Goal: Information Seeking & Learning: Learn about a topic

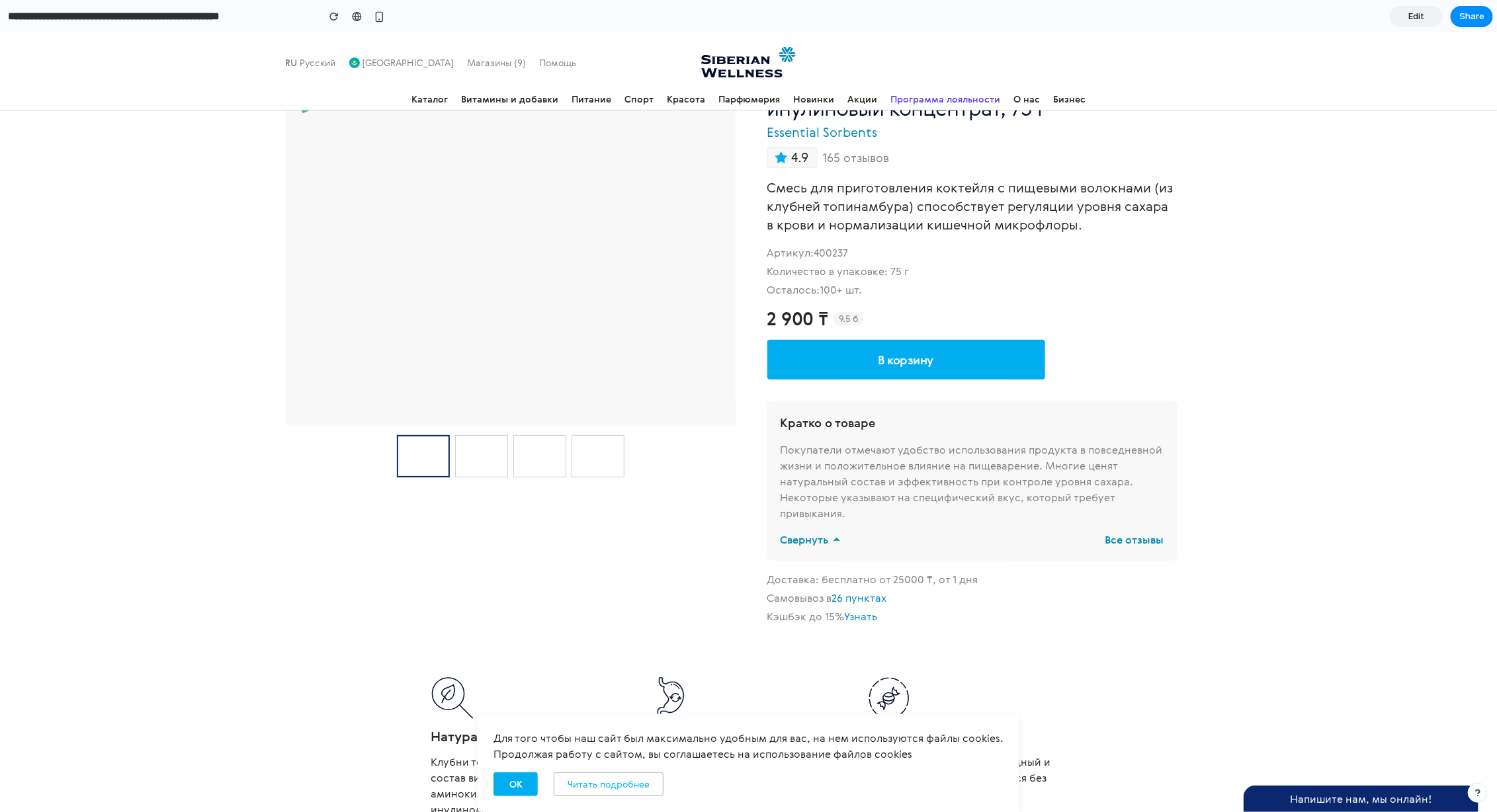
scroll to position [129, 0]
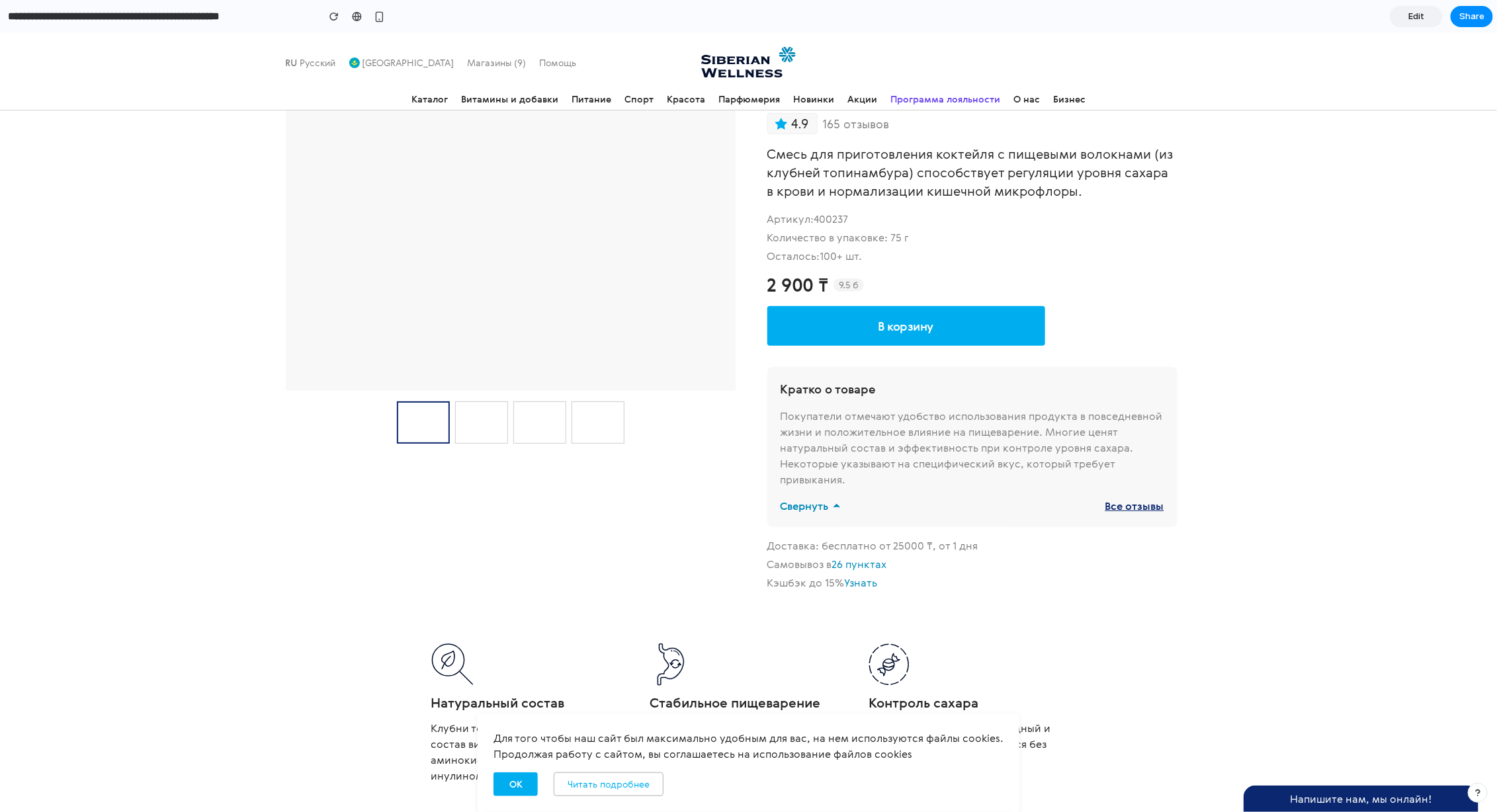
click at [1139, 504] on link "Все отзывы" at bounding box center [1135, 506] width 59 height 16
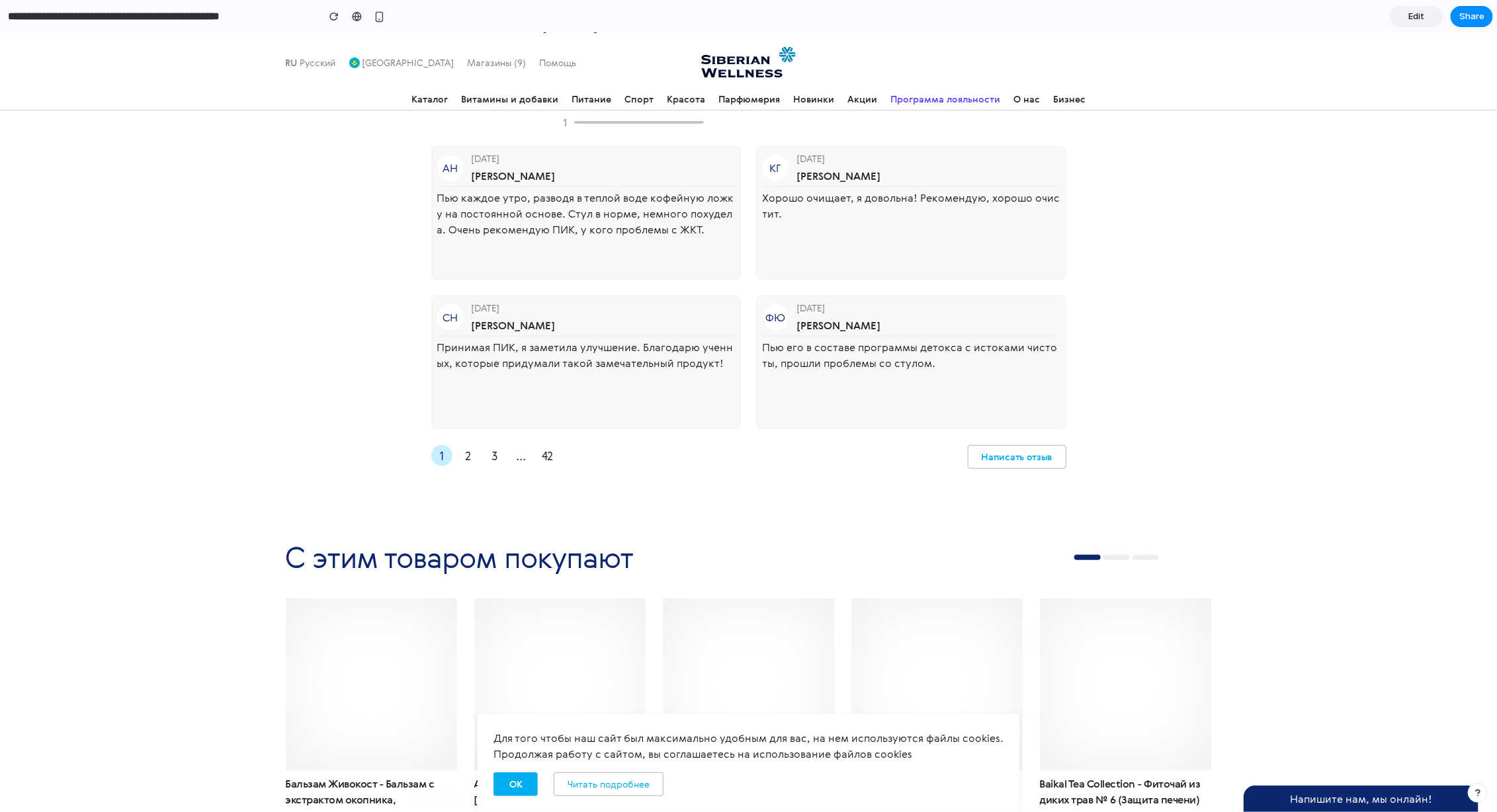
scroll to position [3187, 0]
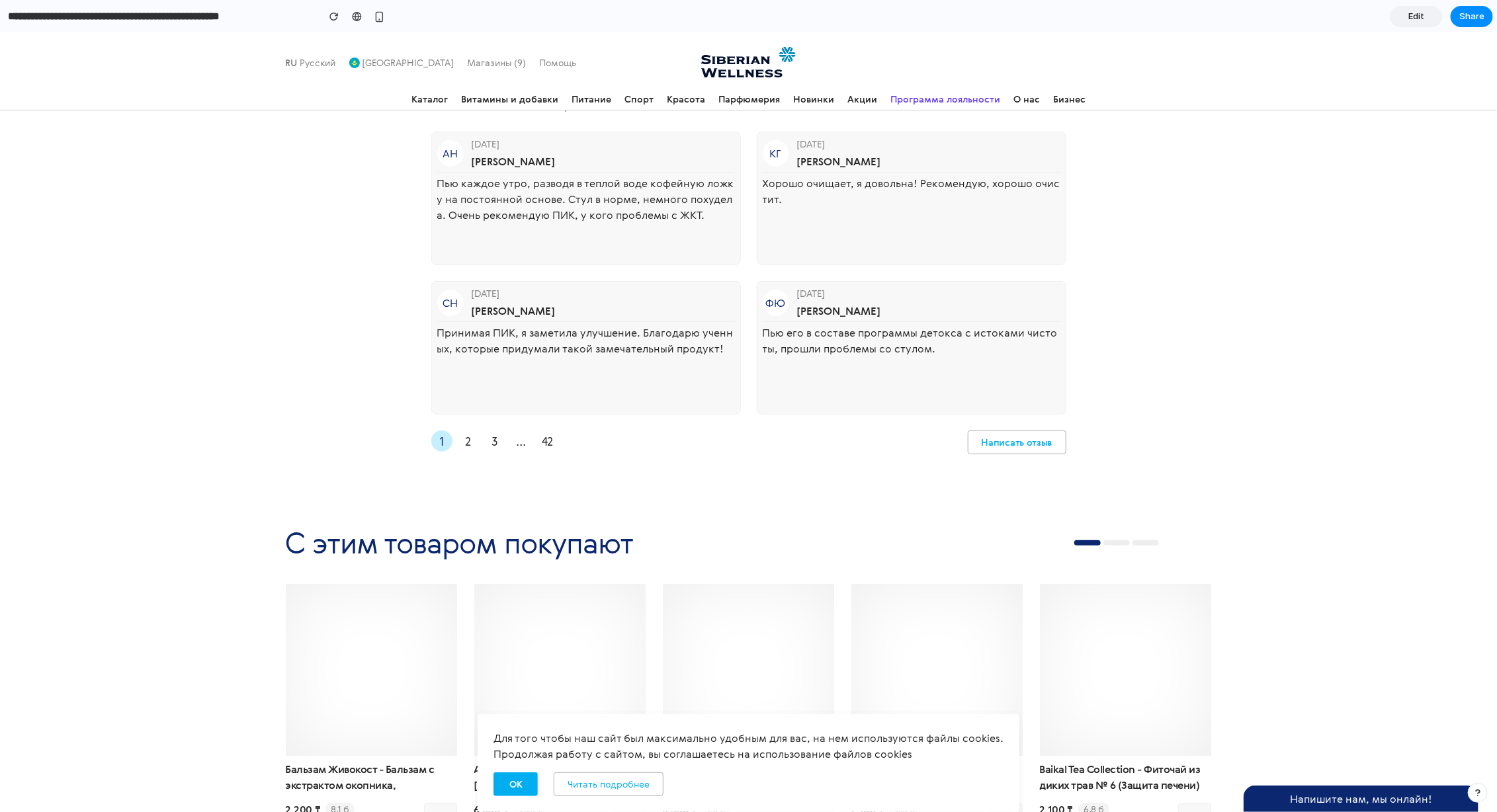
click at [1156, 374] on div "АН [DATE] [PERSON_NAME] каждое утро, разводя в теплой воде кофейную ложку на по…" at bounding box center [748, 272] width 1497 height 283
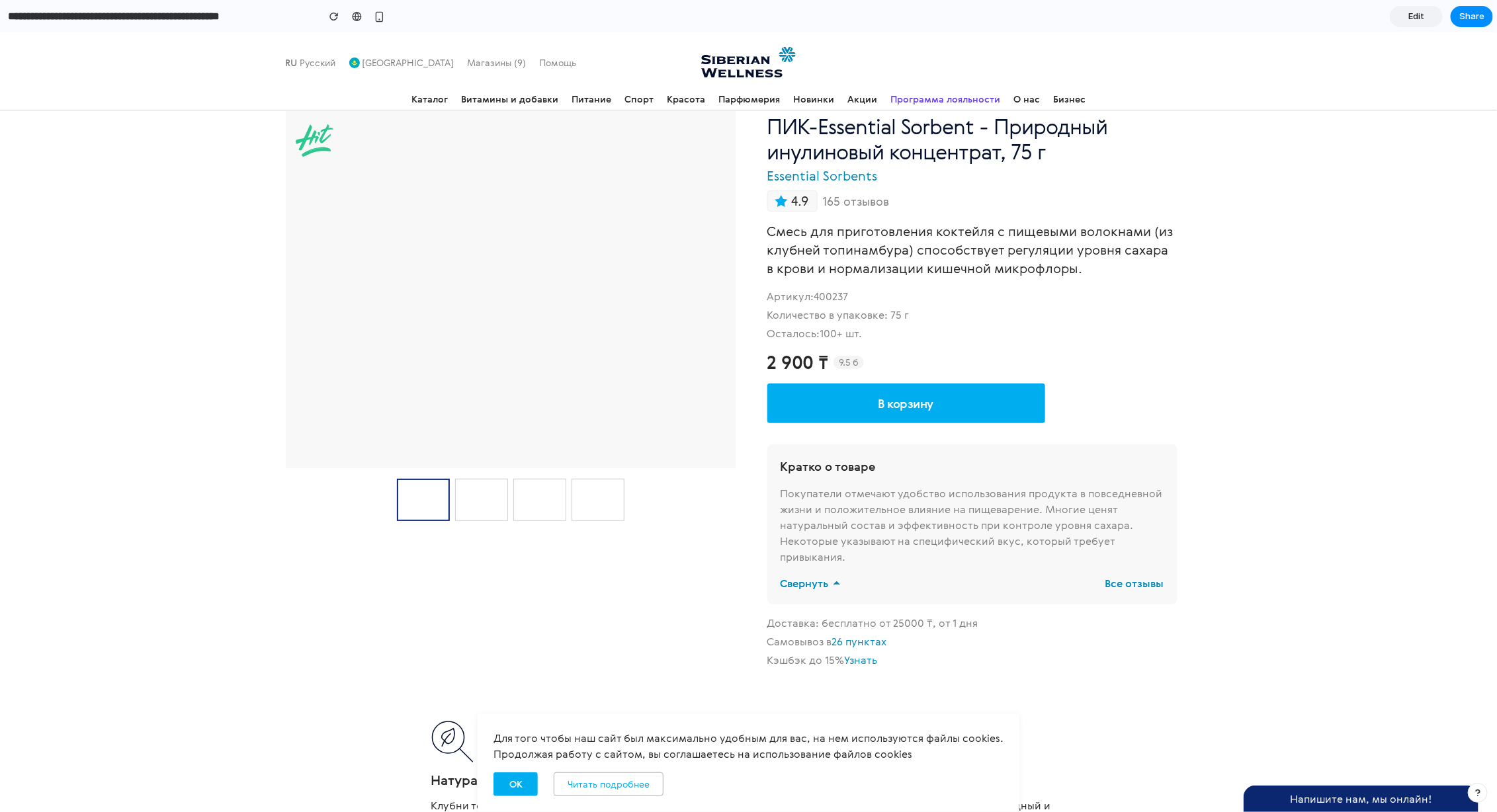
scroll to position [53, 0]
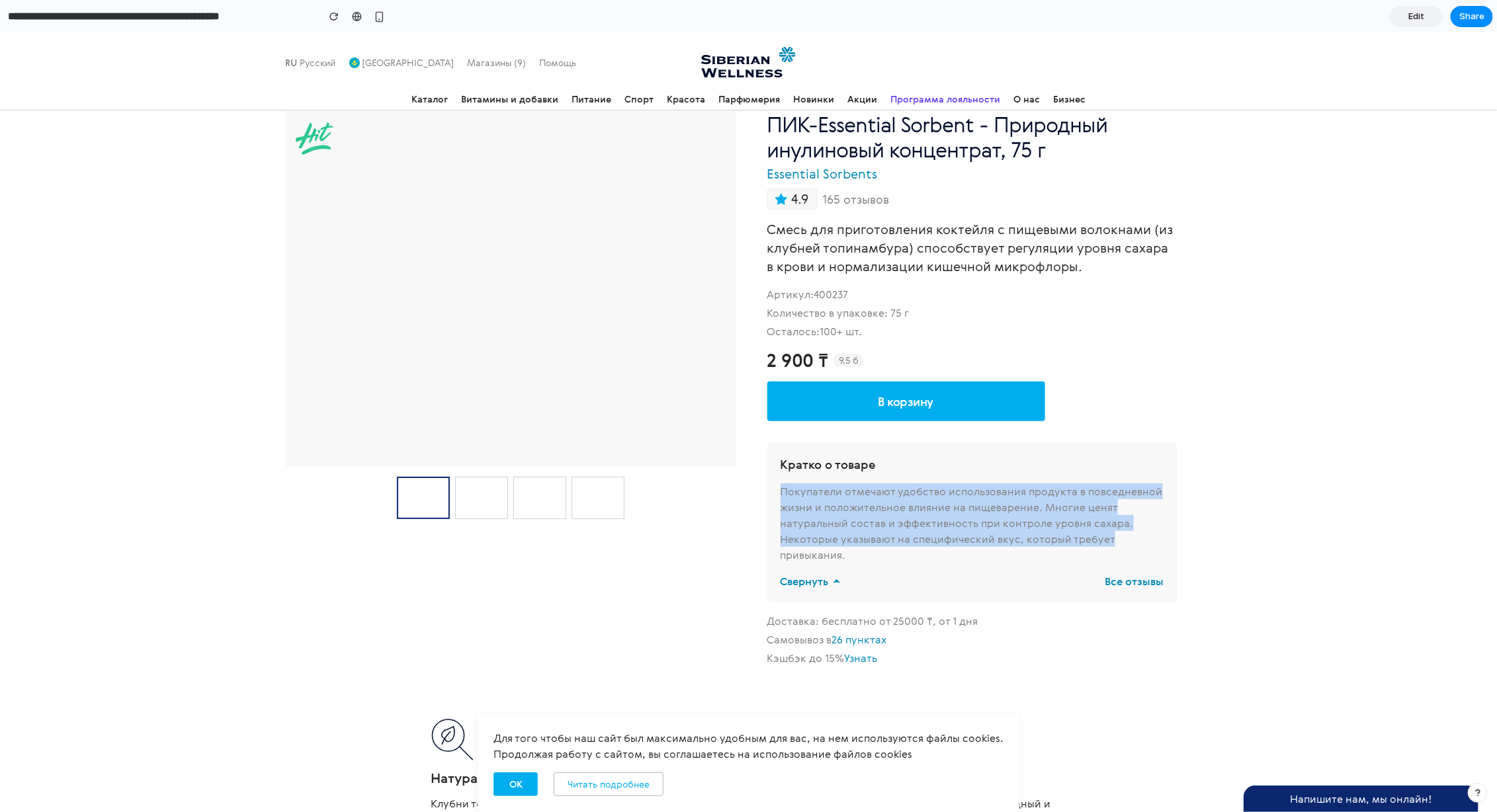
drag, startPoint x: 1122, startPoint y: 541, endPoint x: 772, endPoint y: 485, distance: 354.5
click at [772, 485] on div "Кратко о товаре Покупатели отмечают удобство использования продукта в повседнев…" at bounding box center [973, 521] width 410 height 160
click at [915, 526] on div "Покупатели отмечают удобство использования продукта в повседневной жизни и поло…" at bounding box center [972, 522] width 383 height 79
drag, startPoint x: 815, startPoint y: 499, endPoint x: 1148, endPoint y: 551, distance: 337.0
click at [1148, 551] on div "Покупатели отмечают удобство использования продукта в повседневной жизни и поло…" at bounding box center [972, 522] width 383 height 79
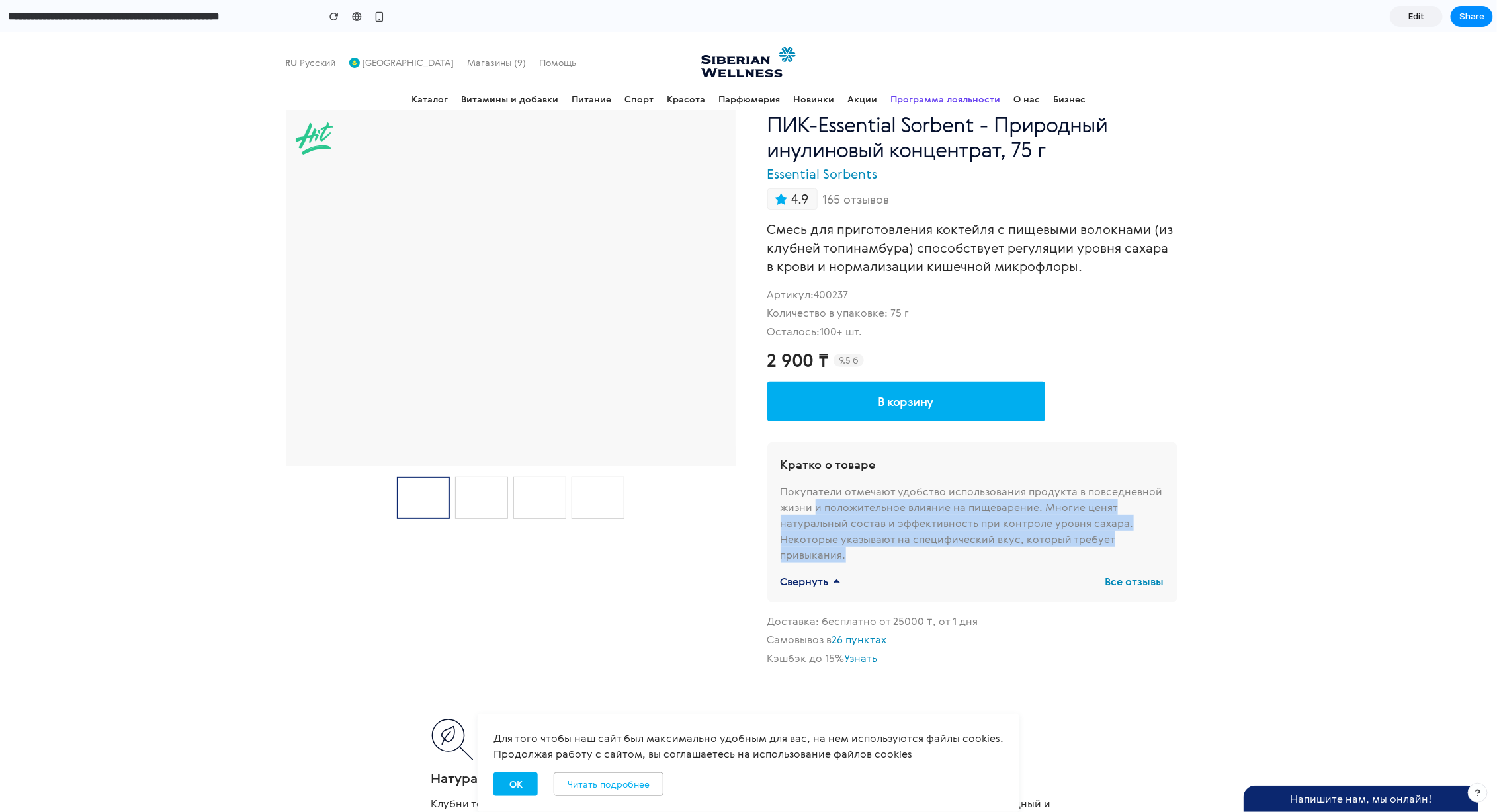
click at [823, 581] on span "Свернуть" at bounding box center [804, 581] width 48 height 16
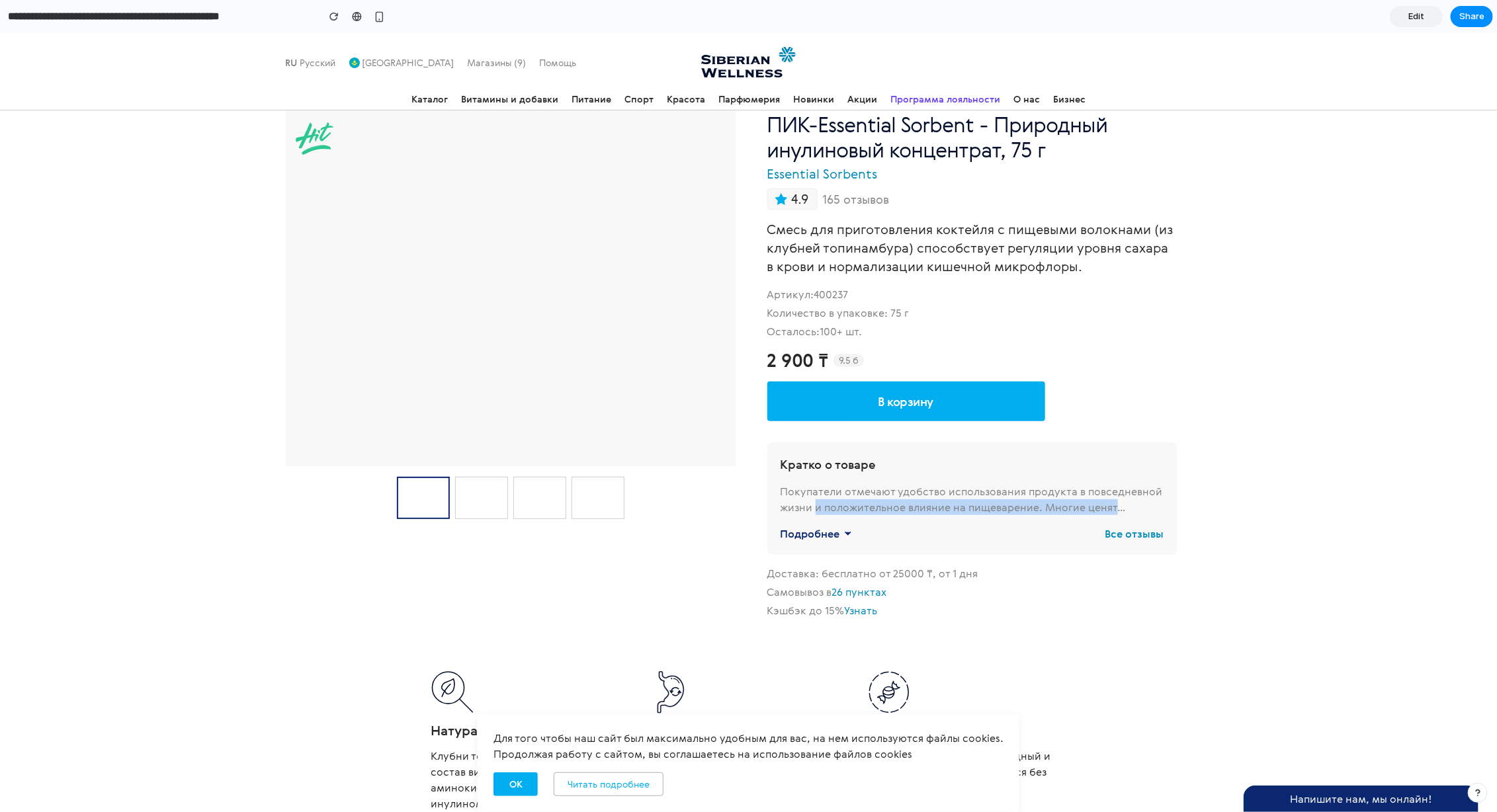
click at [834, 537] on span "Подробнее" at bounding box center [811, 533] width 59 height 16
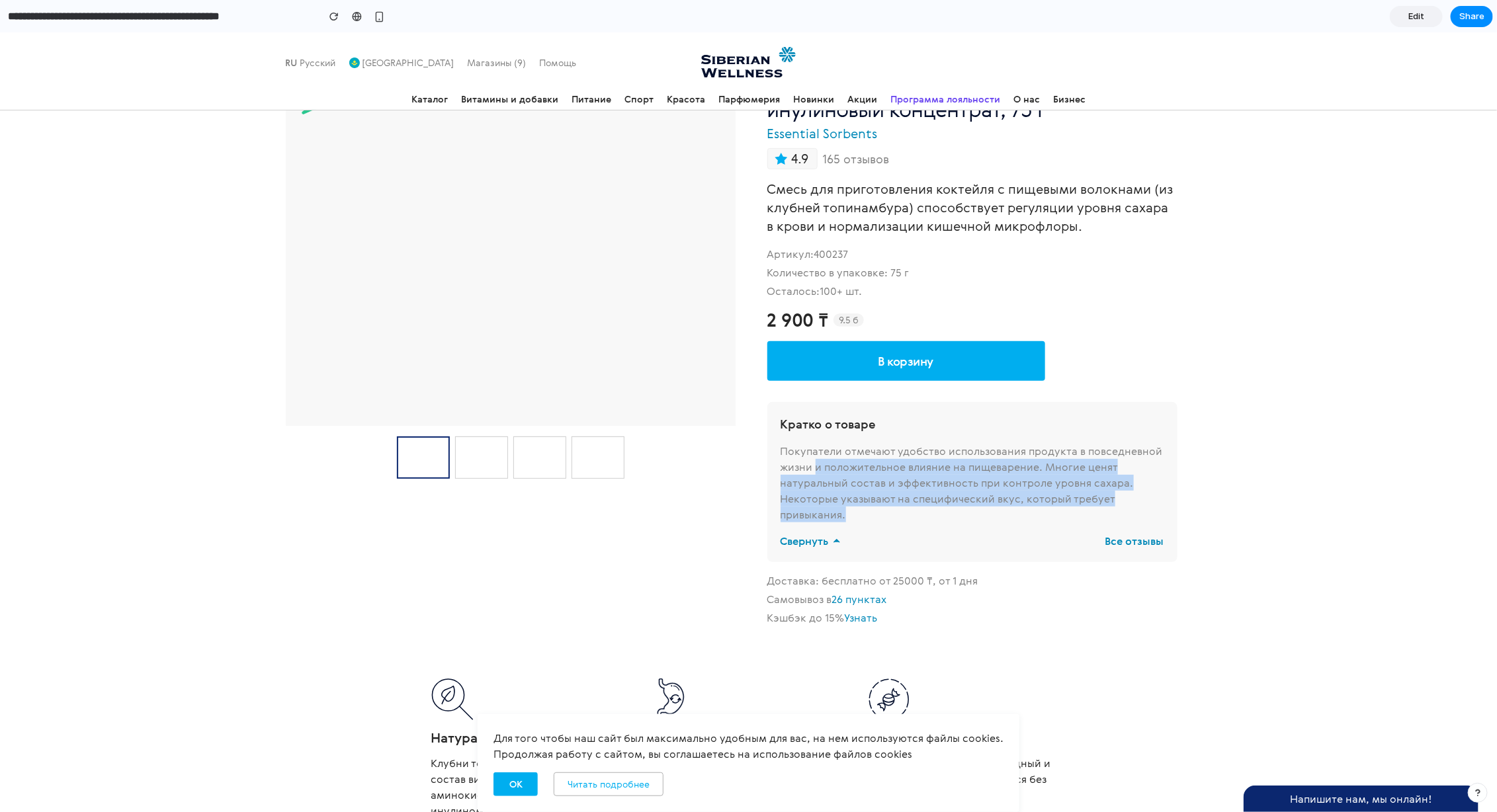
scroll to position [107, 0]
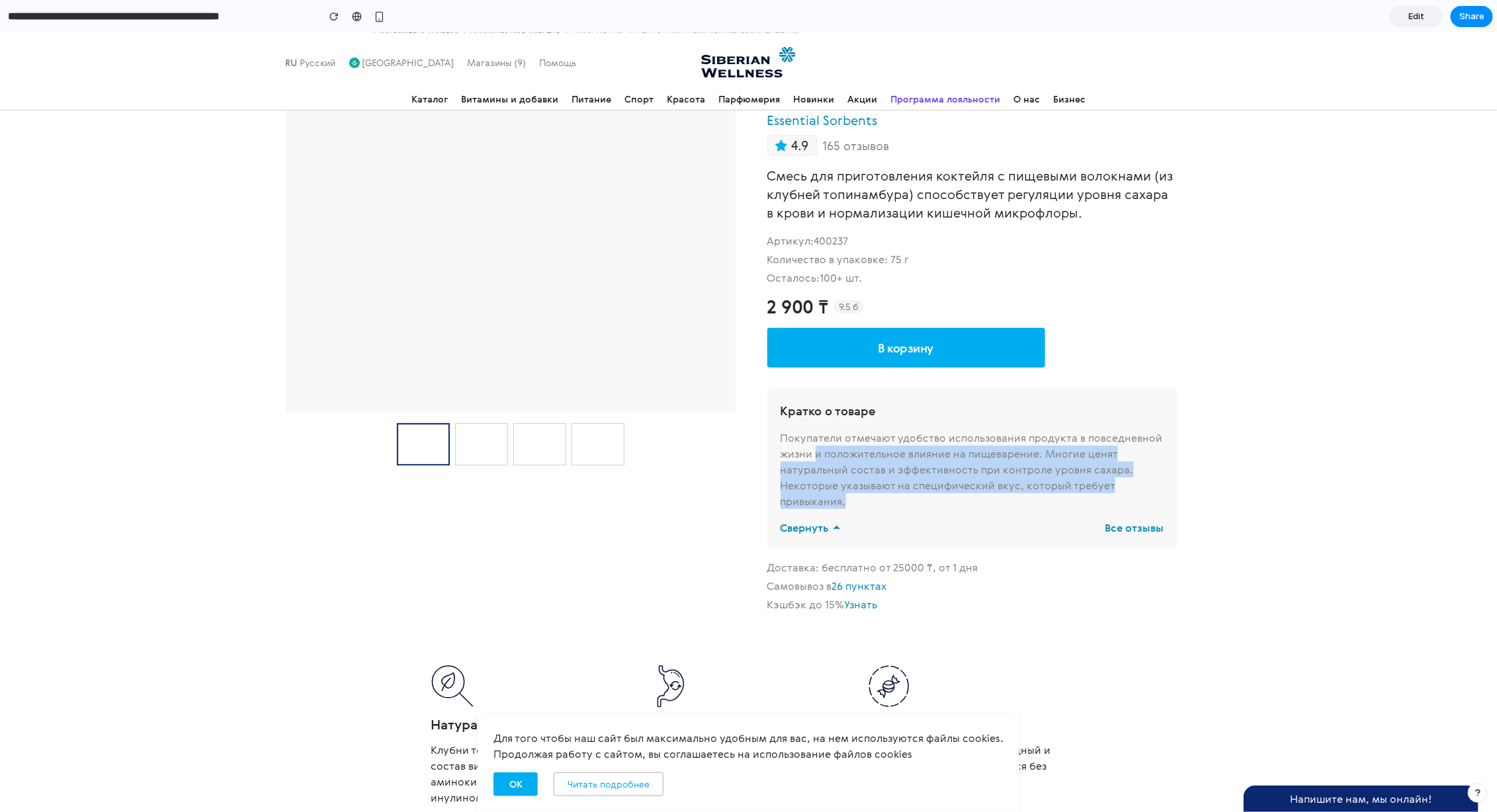
click at [928, 492] on div "Покупатели отмечают удобство использования продукта в повседневной жизни и поло…" at bounding box center [972, 469] width 383 height 79
drag, startPoint x: 817, startPoint y: 435, endPoint x: 921, endPoint y: 506, distance: 125.9
click at [921, 506] on div "Покупатели отмечают удобство использования продукта в повседневной жизни и поло…" at bounding box center [972, 469] width 383 height 79
drag, startPoint x: 784, startPoint y: 407, endPoint x: 921, endPoint y: 524, distance: 180.2
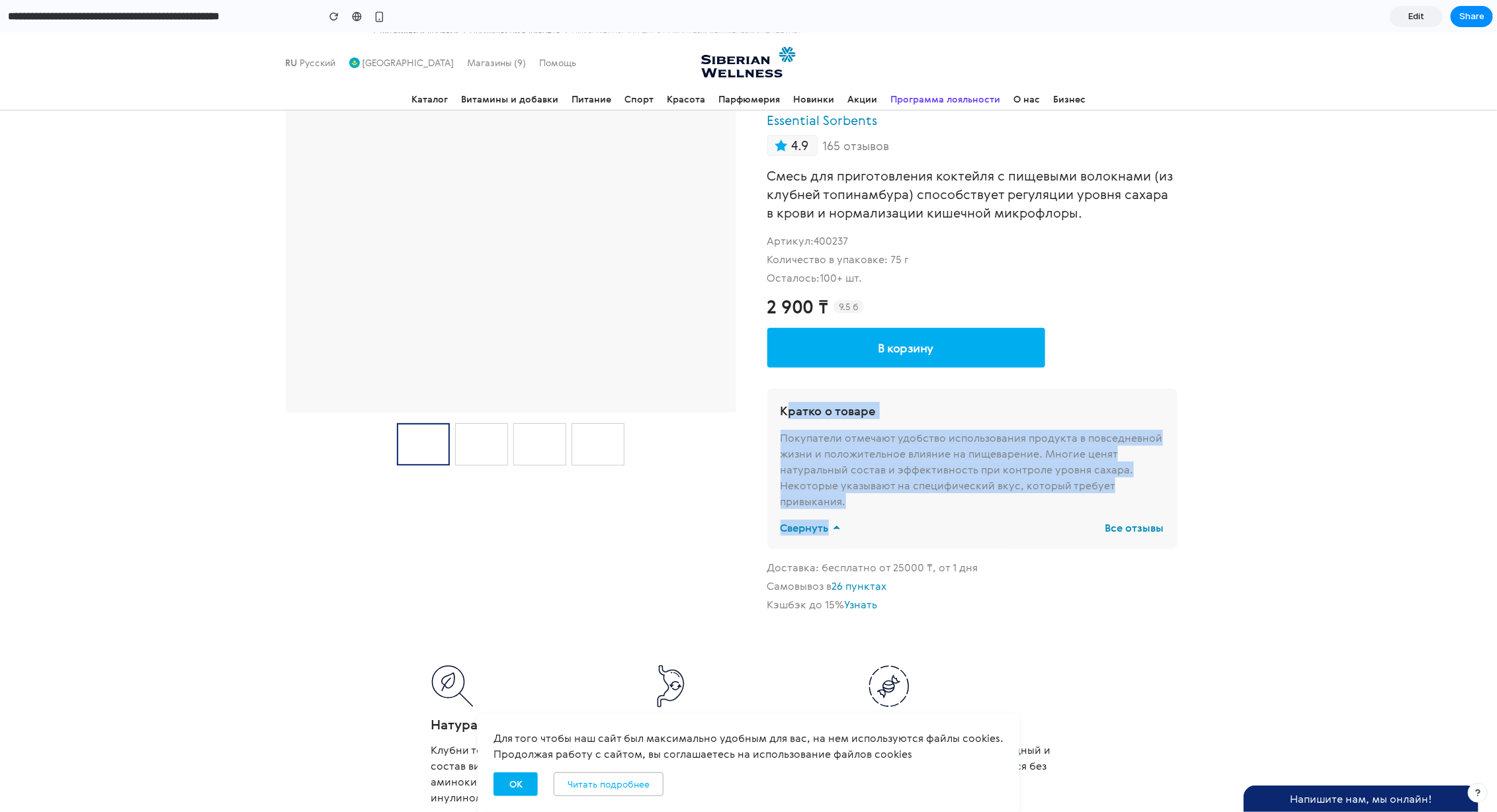
click at [921, 524] on div "Кратко о товаре Покупатели отмечают удобство использования продукта в повседнев…" at bounding box center [973, 468] width 410 height 160
click at [922, 494] on div "Покупатели отмечают удобство использования продукта в повседневной жизни и поло…" at bounding box center [972, 469] width 383 height 79
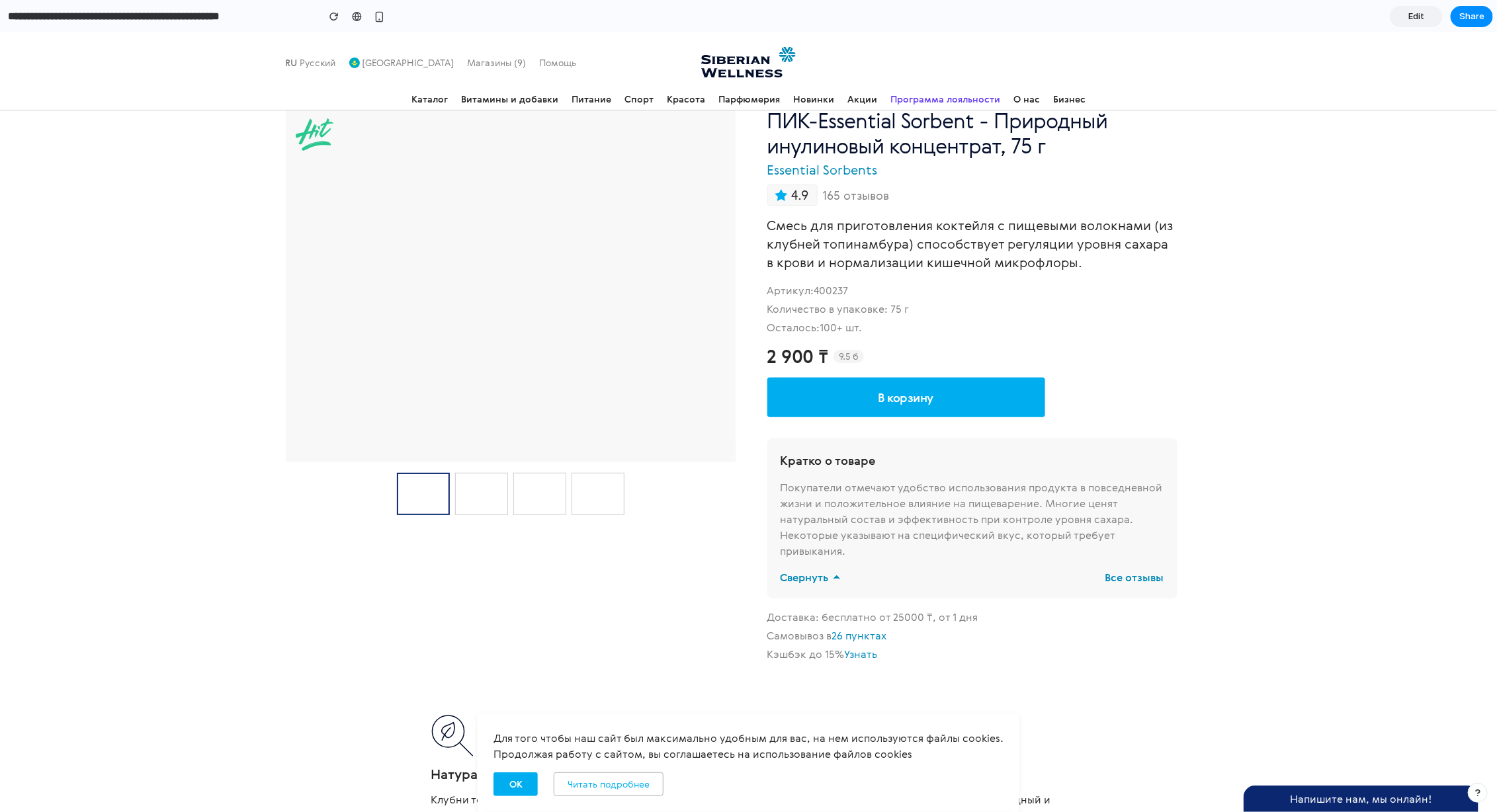
scroll to position [39, 0]
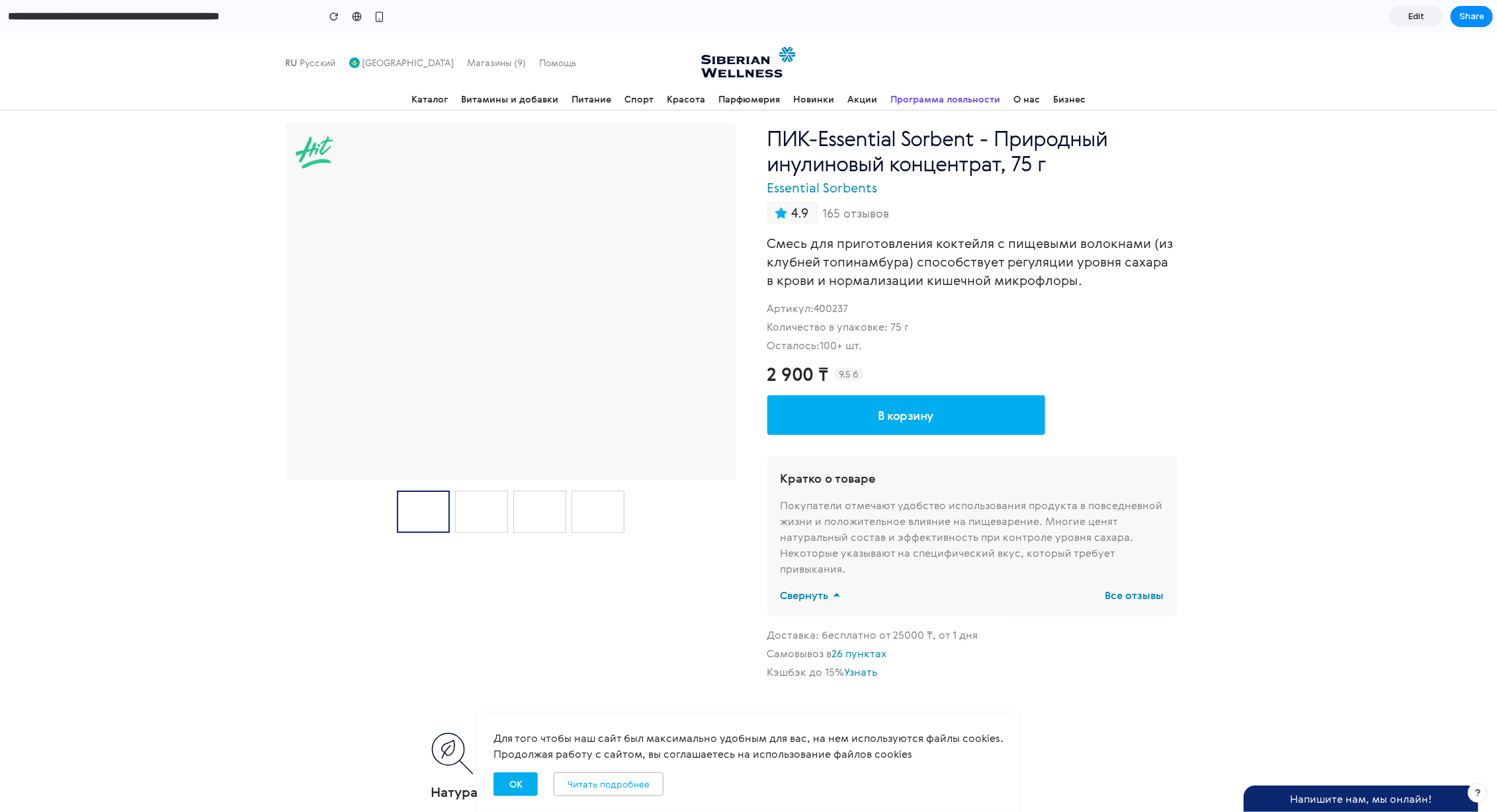
click at [986, 545] on div "Покупатели отмечают удобство использования продукта в повседневной жизни и поло…" at bounding box center [972, 536] width 383 height 79
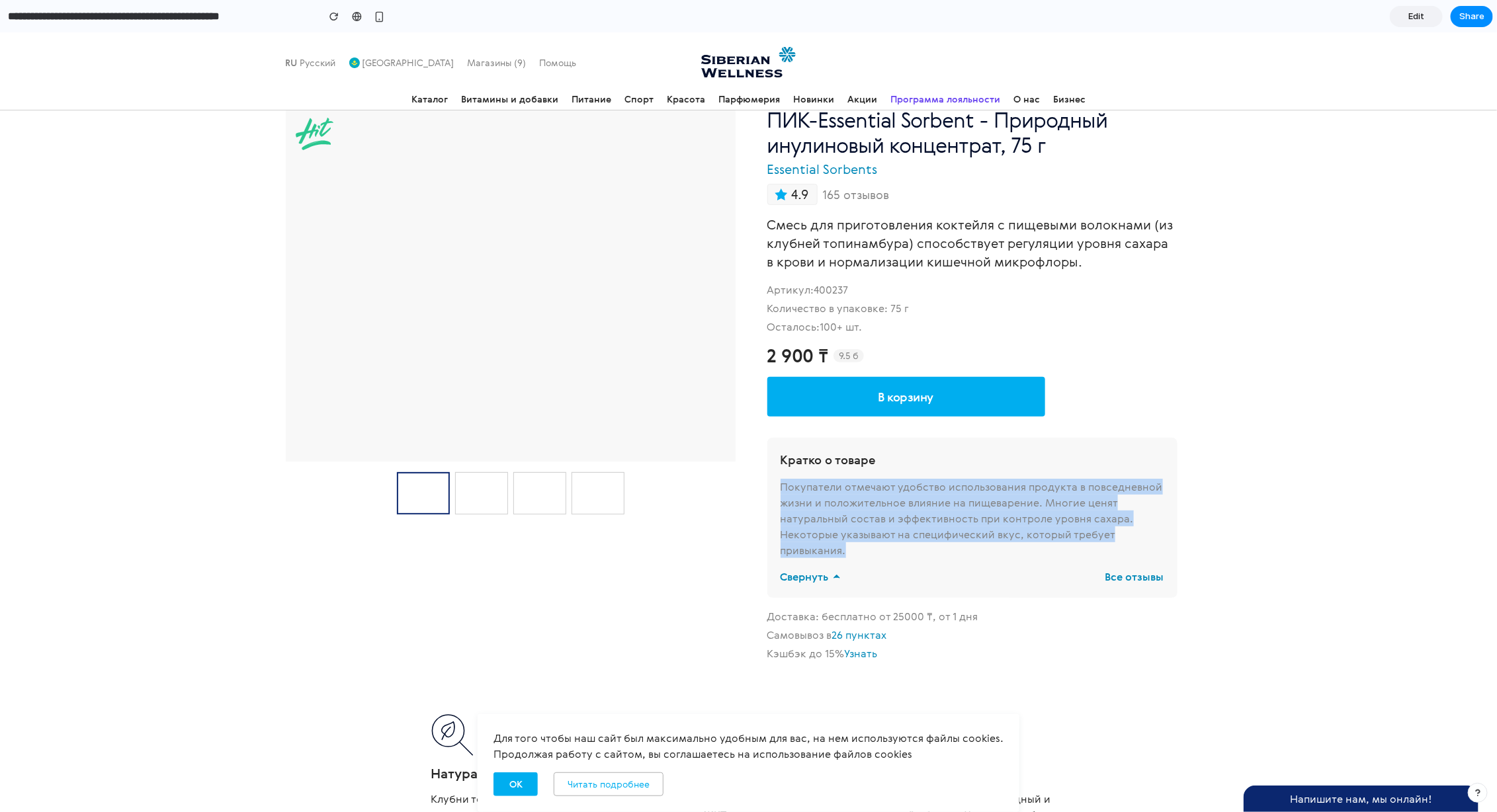
scroll to position [60, 0]
click at [1011, 722] on icon at bounding box center [1011, 721] width 16 height 16
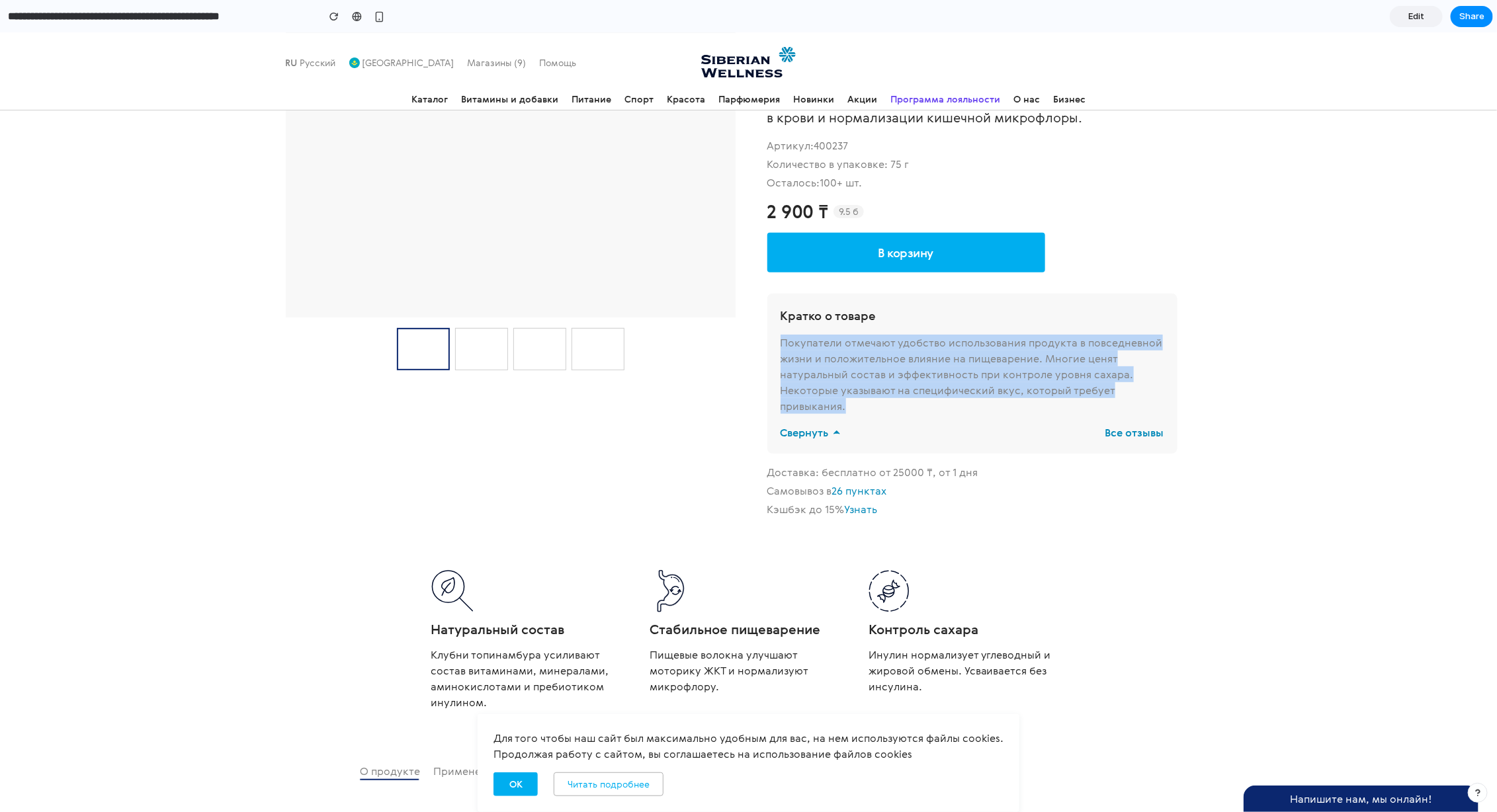
scroll to position [214, 0]
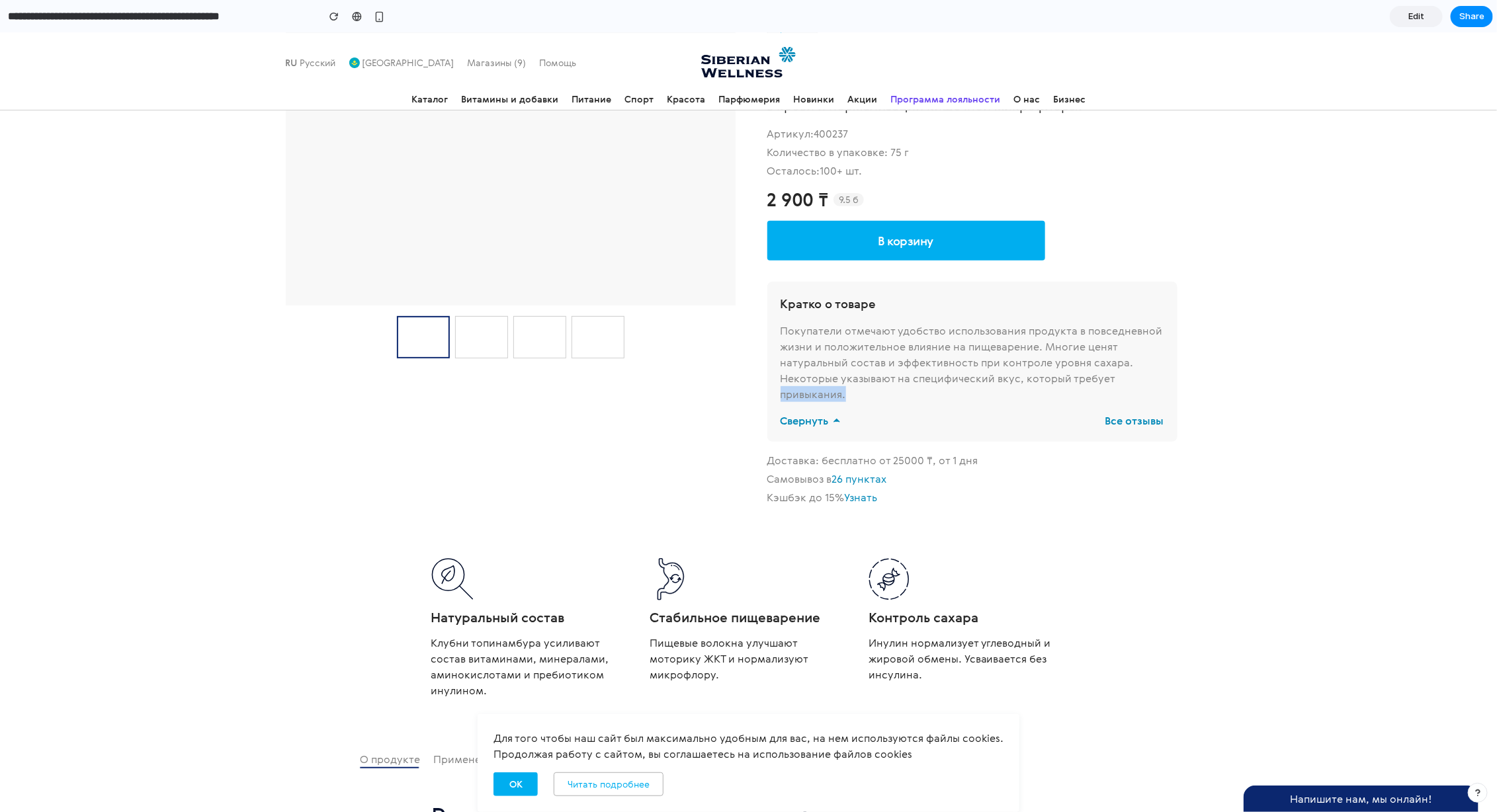
drag, startPoint x: 1128, startPoint y: 375, endPoint x: 1151, endPoint y: 375, distance: 23.0
click at [1146, 375] on div "Покупатели отмечают удобство использования продукта в повседневной жизни и поло…" at bounding box center [972, 361] width 383 height 79
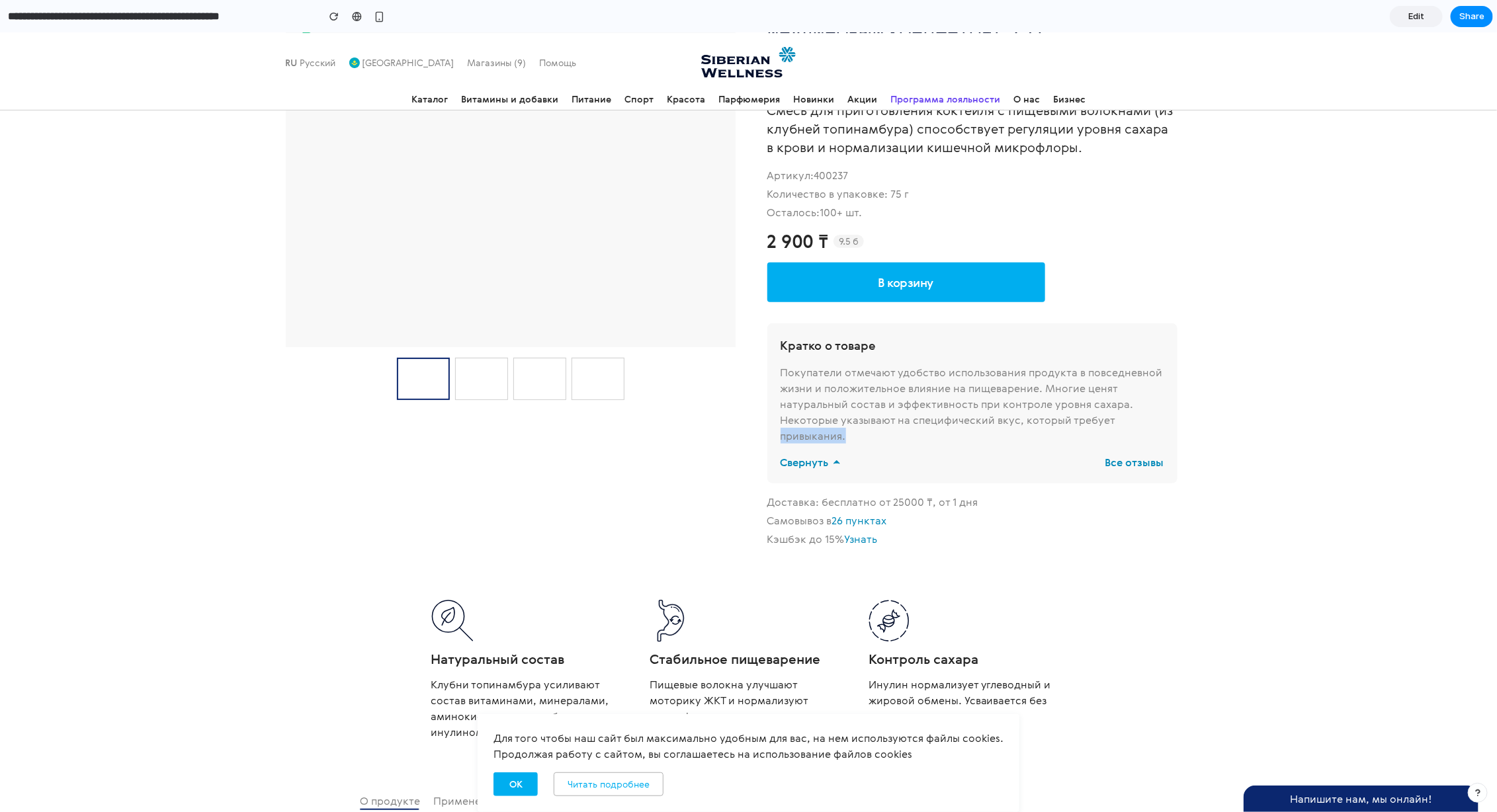
scroll to position [209, 0]
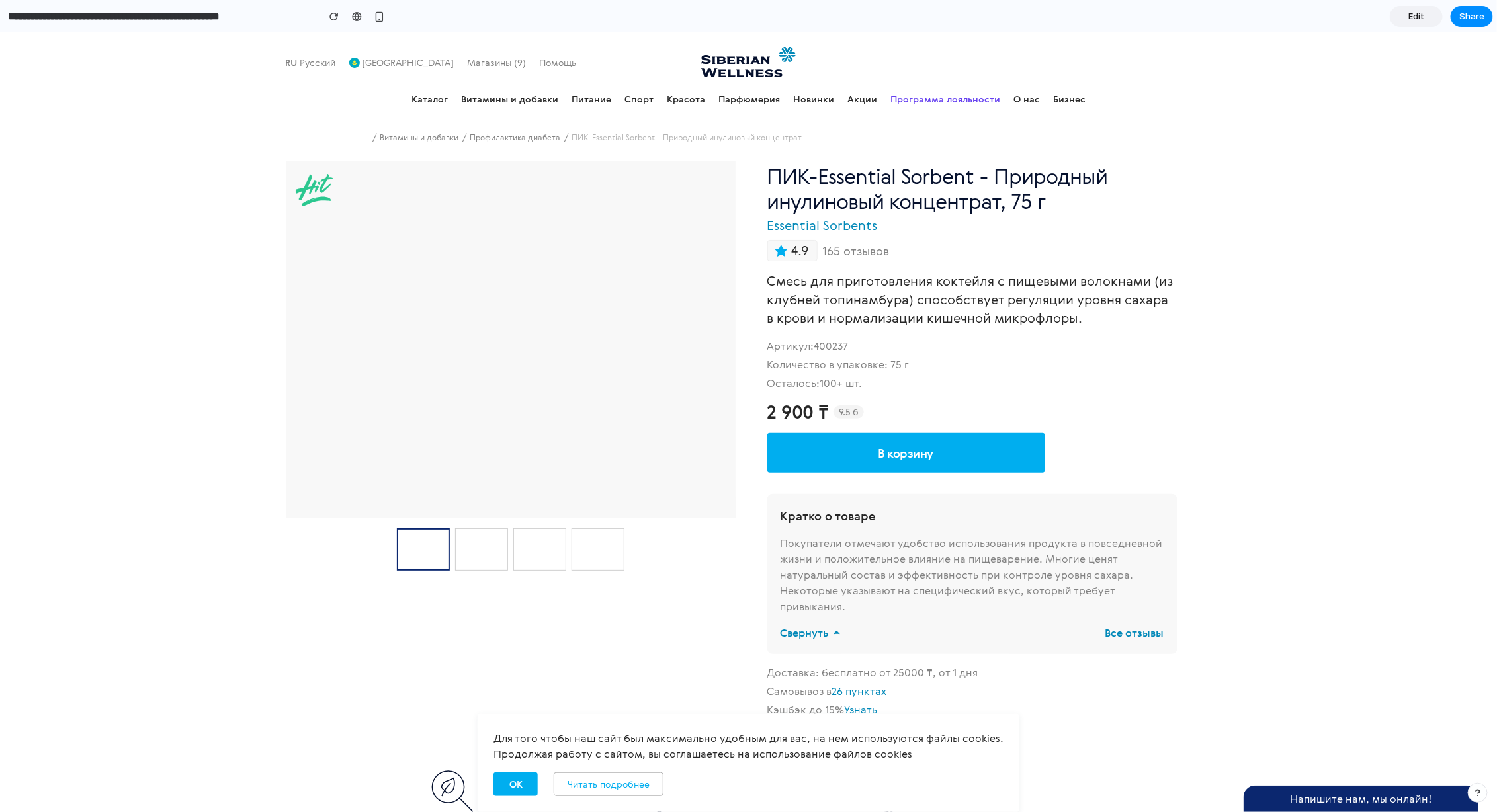
scroll to position [0, 0]
click at [1135, 637] on link "Все отзывы" at bounding box center [1135, 634] width 59 height 16
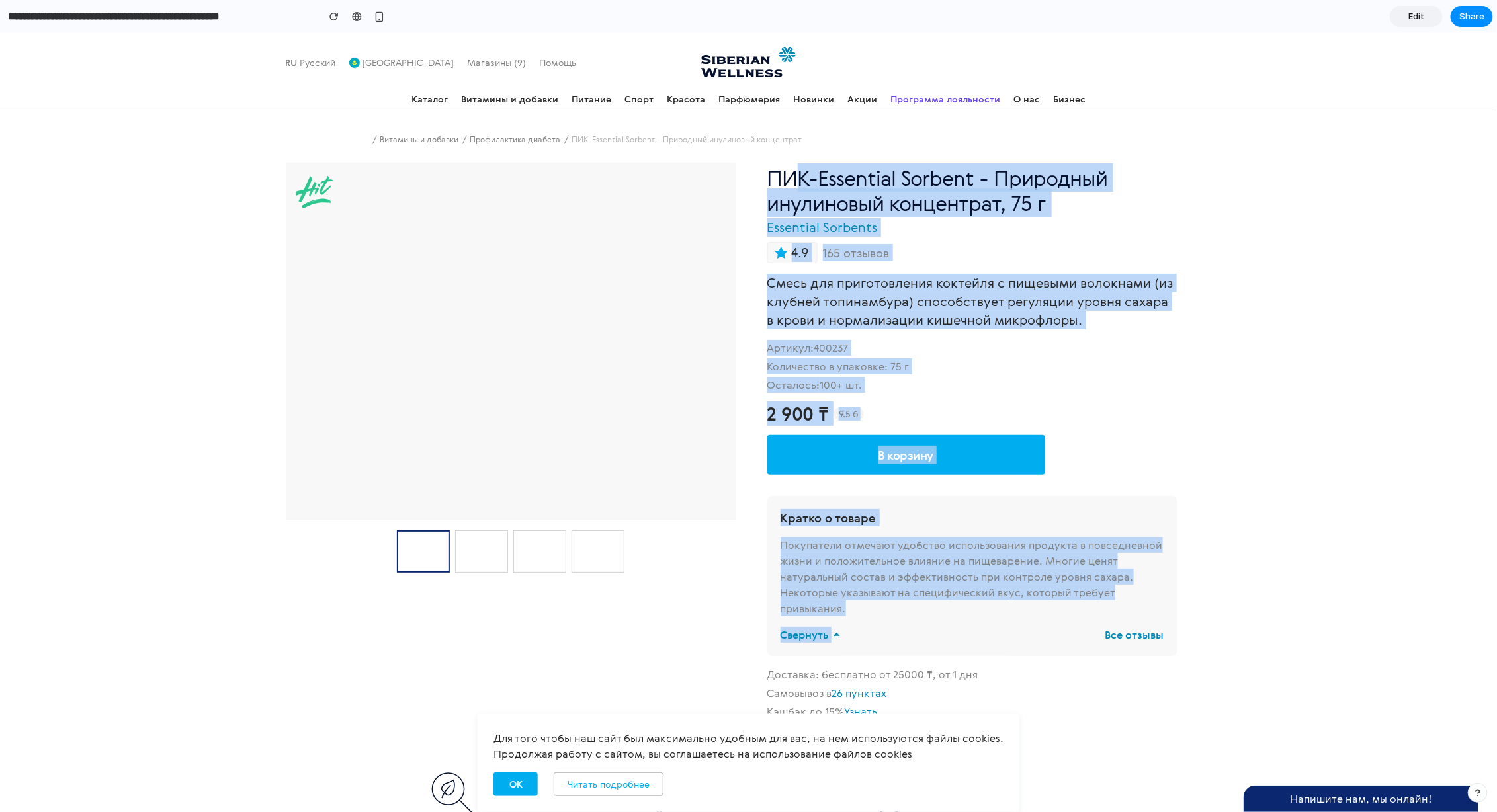
drag, startPoint x: 796, startPoint y: 178, endPoint x: 1240, endPoint y: 626, distance: 630.7
click at [1239, 626] on div "Витамины и добавки Профилактика диабета ПИК-Essential Sorbent - Природный инули…" at bounding box center [748, 422] width 1497 height 626
click at [1204, 450] on div "ПИК-Essential Sorbent - Природный инулиновый концентрат, 75 г Essential Sorbent…" at bounding box center [748, 447] width 927 height 575
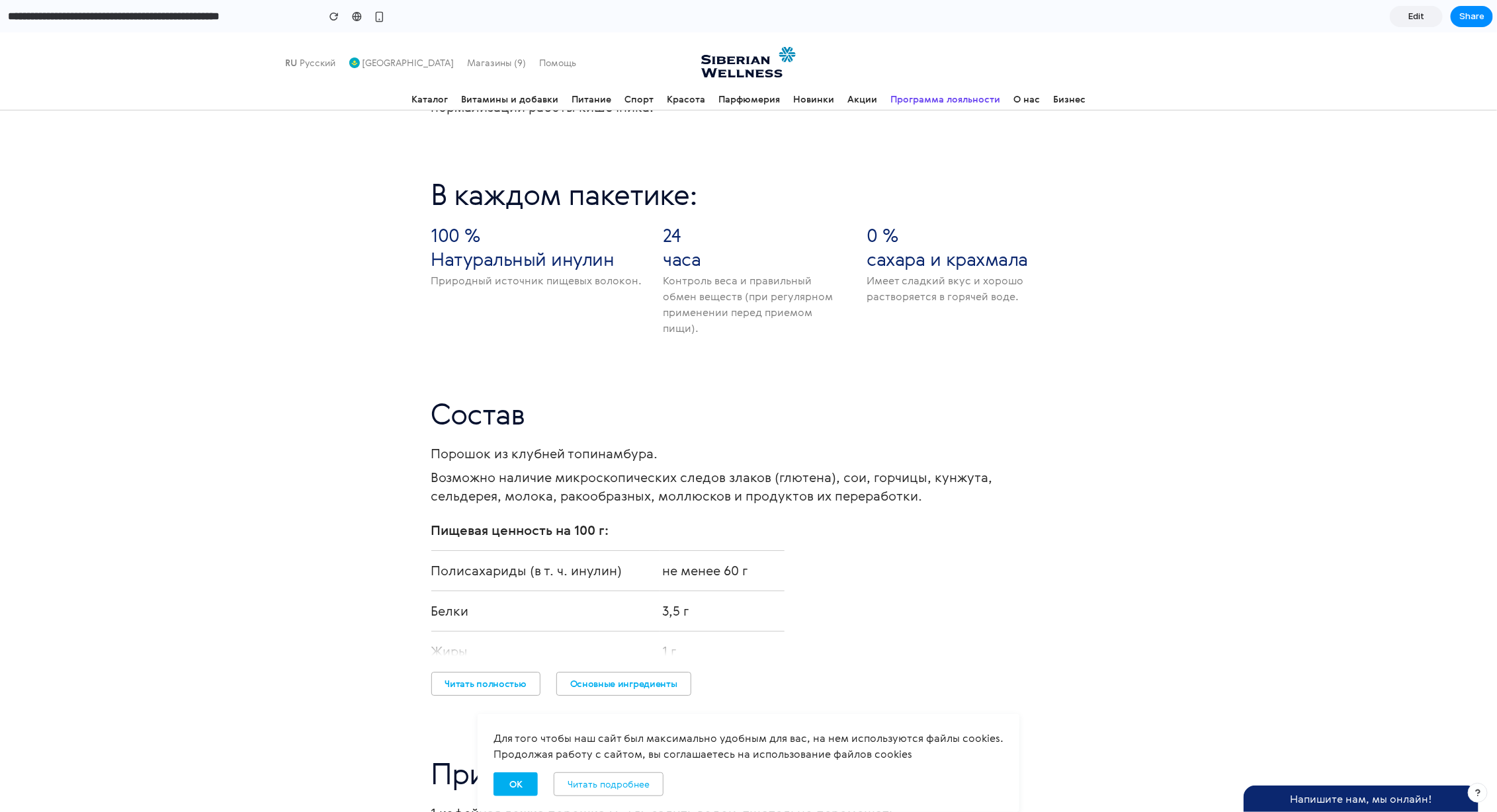
scroll to position [2240, 0]
